Goal: Task Accomplishment & Management: Use online tool/utility

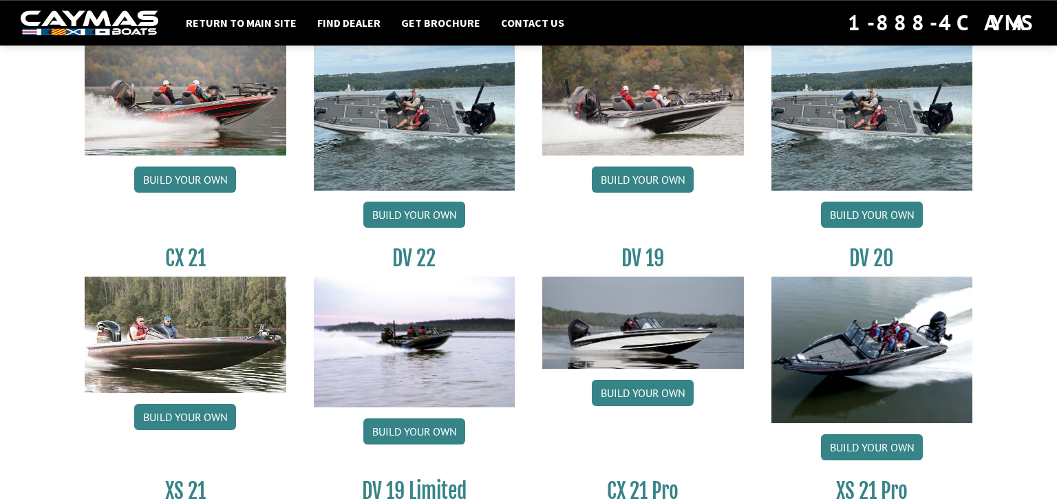
scroll to position [1466, 0]
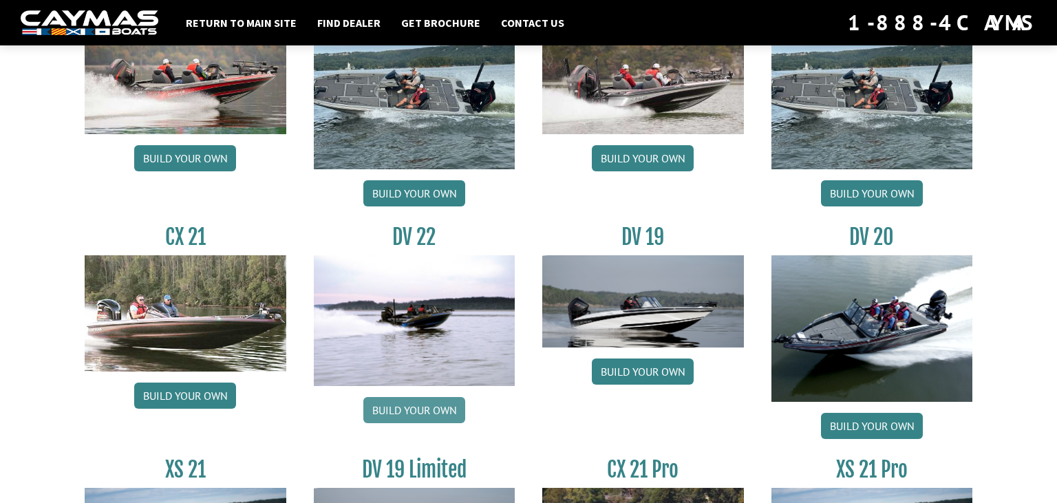
click at [413, 405] on link "Build your own" at bounding box center [414, 410] width 102 height 26
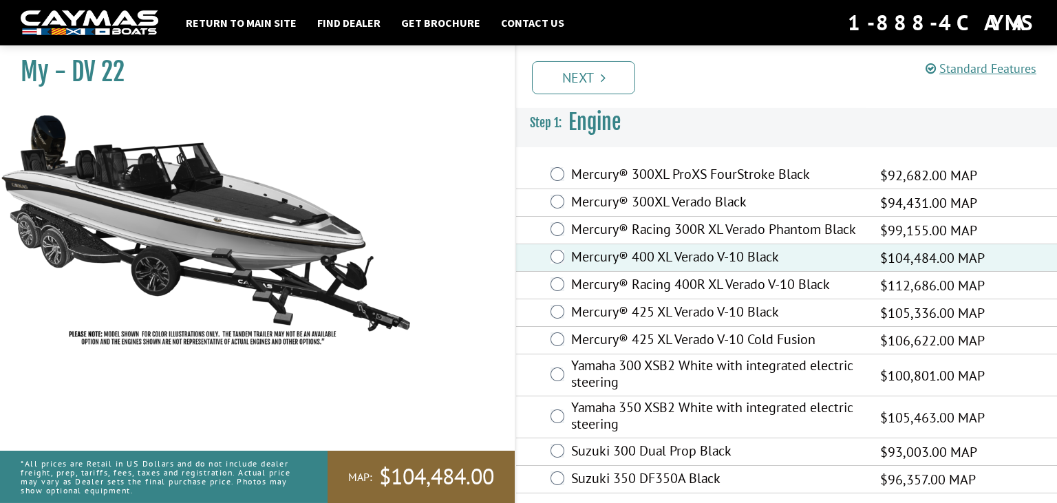
scroll to position [6, 0]
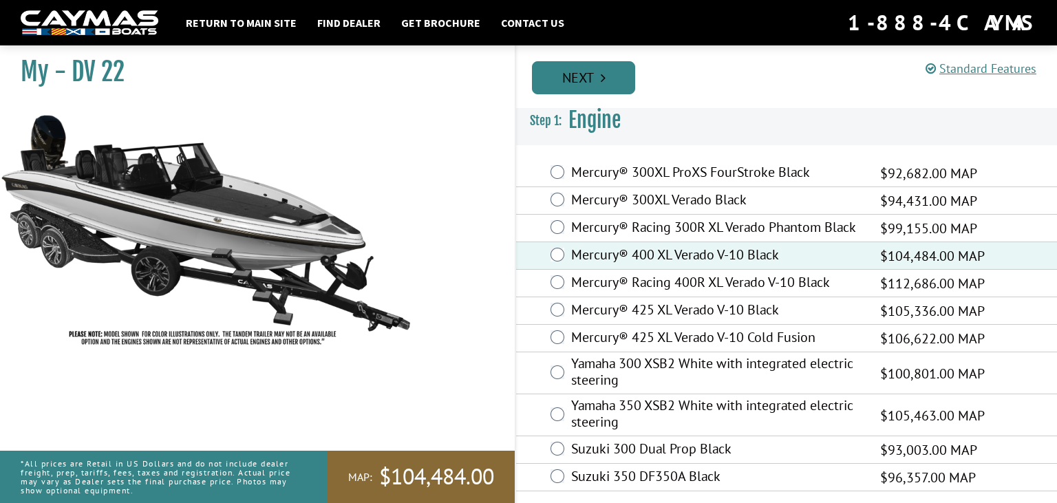
click at [598, 83] on link "Next" at bounding box center [583, 77] width 103 height 33
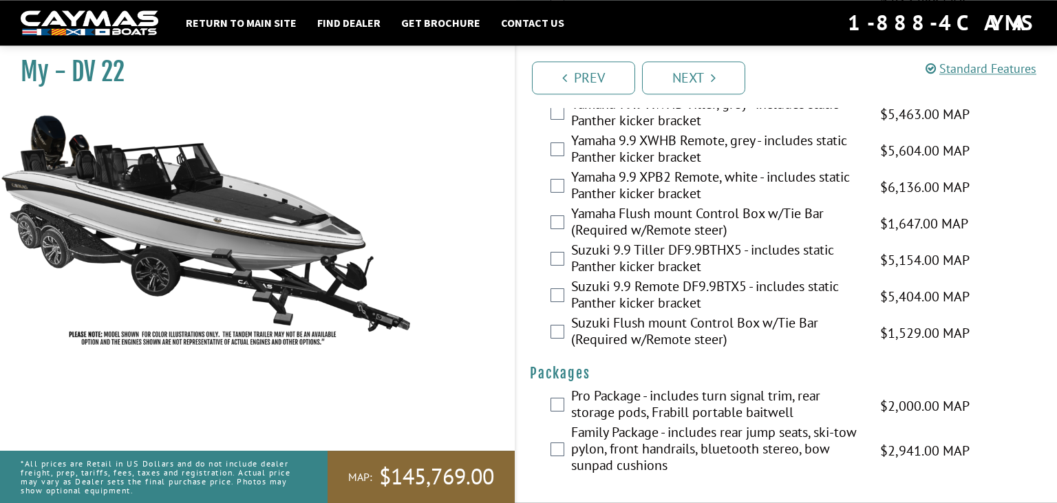
scroll to position [3715, 0]
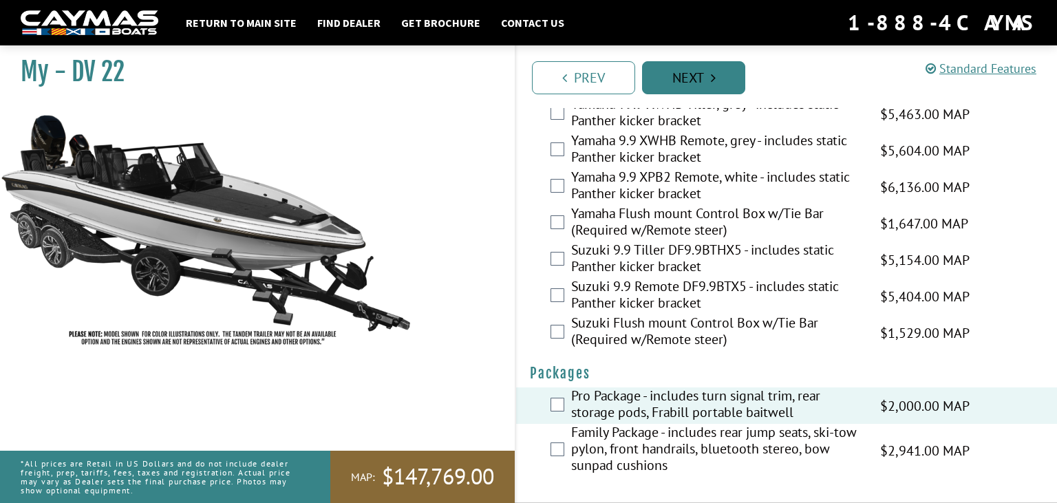
click at [680, 71] on link "Next" at bounding box center [693, 77] width 103 height 33
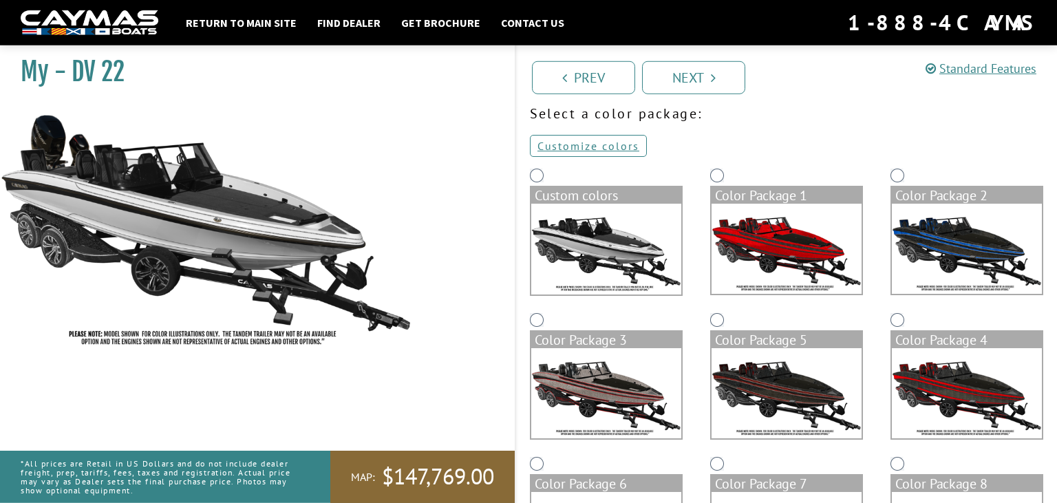
scroll to position [217, 0]
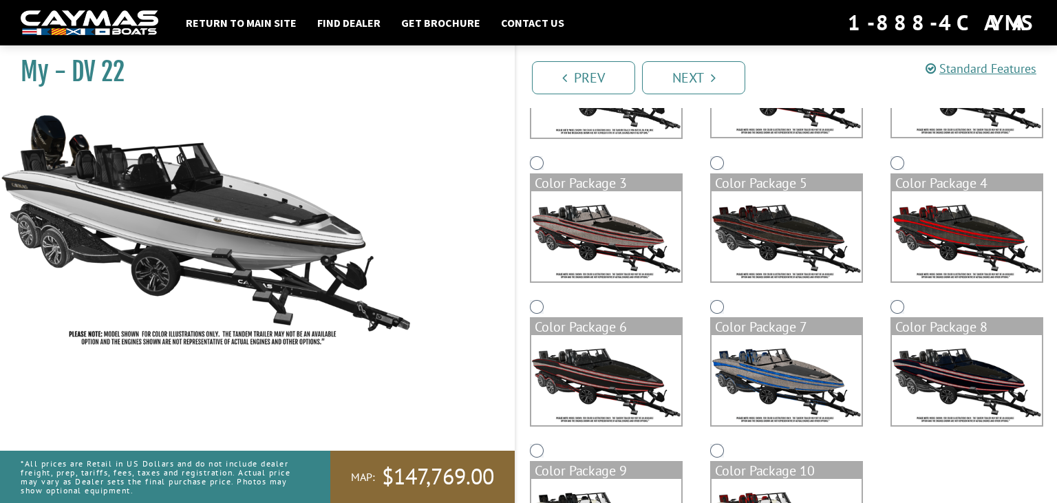
click at [615, 217] on img at bounding box center [606, 236] width 150 height 90
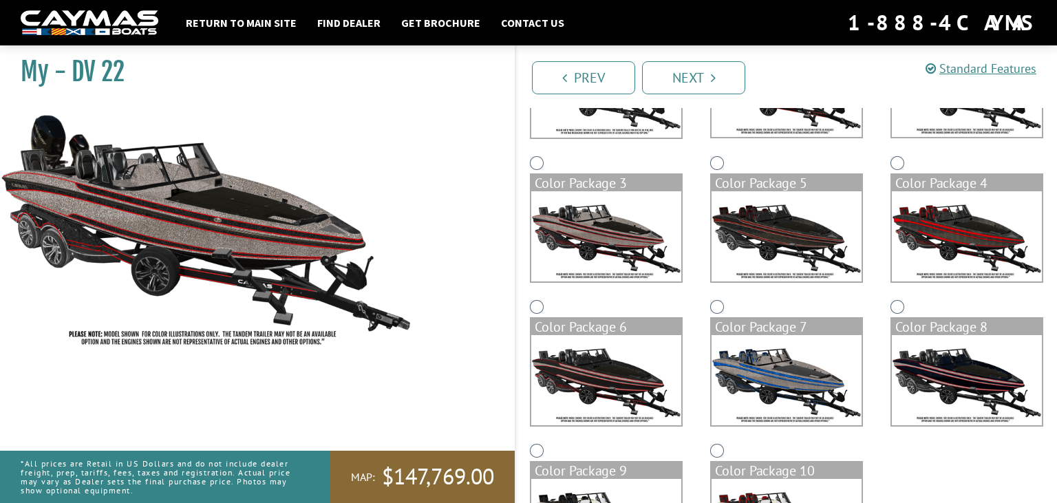
scroll to position [311, 0]
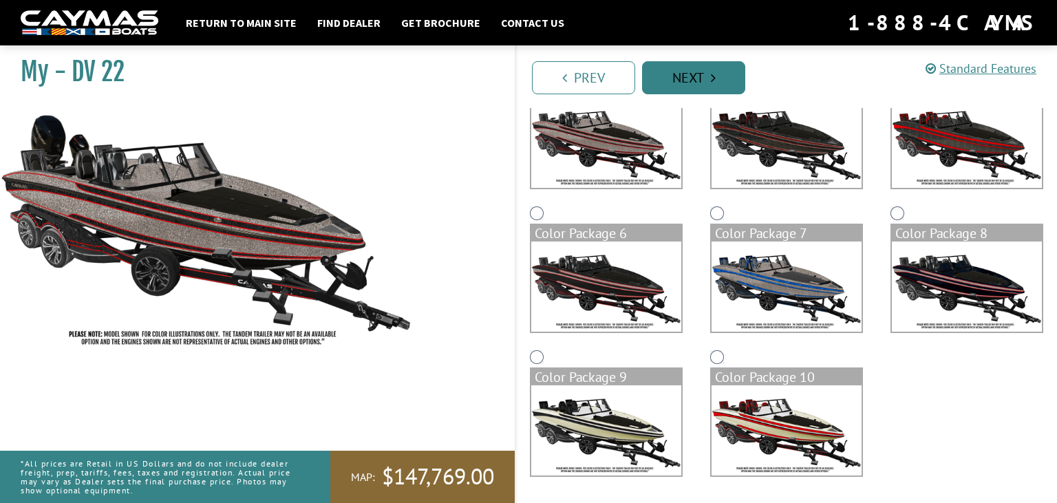
click at [689, 73] on link "Next" at bounding box center [693, 77] width 103 height 33
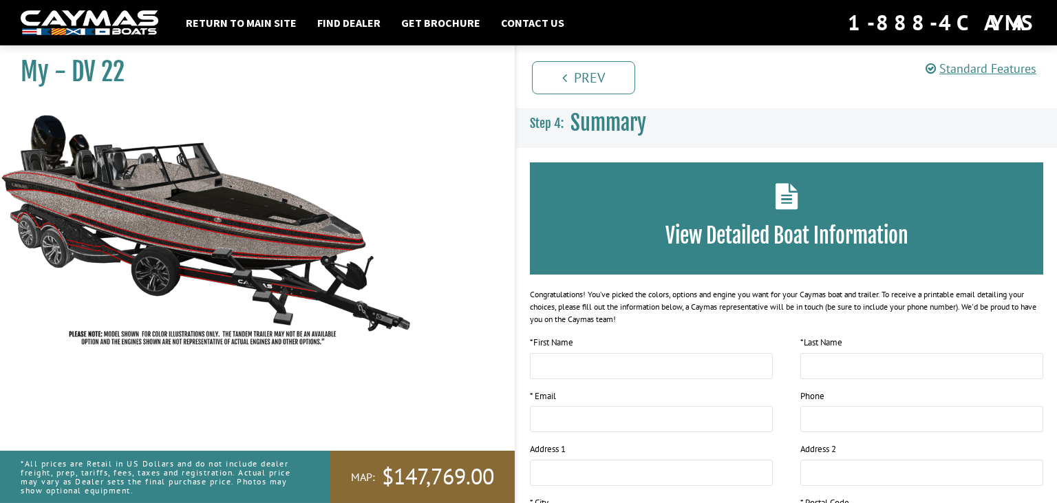
scroll to position [0, 0]
